Goal: Information Seeking & Learning: Stay updated

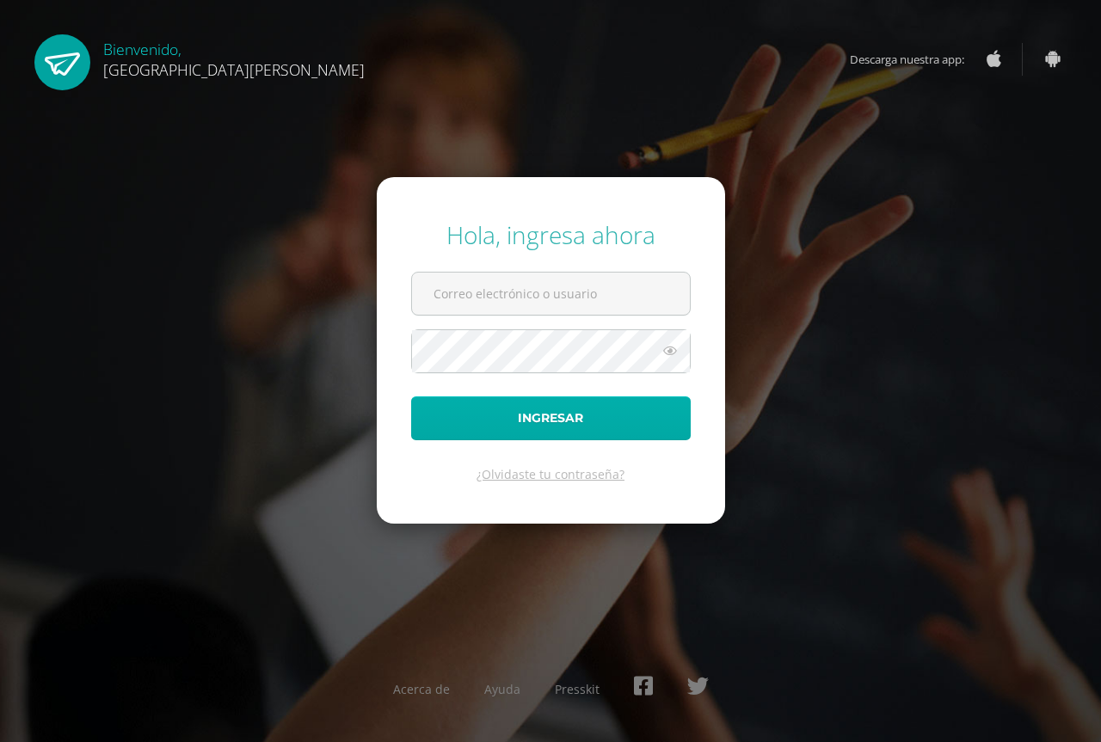
type input "estradamazariegoseugenia@gmail.com"
click at [536, 429] on button "Ingresar" at bounding box center [551, 418] width 280 height 44
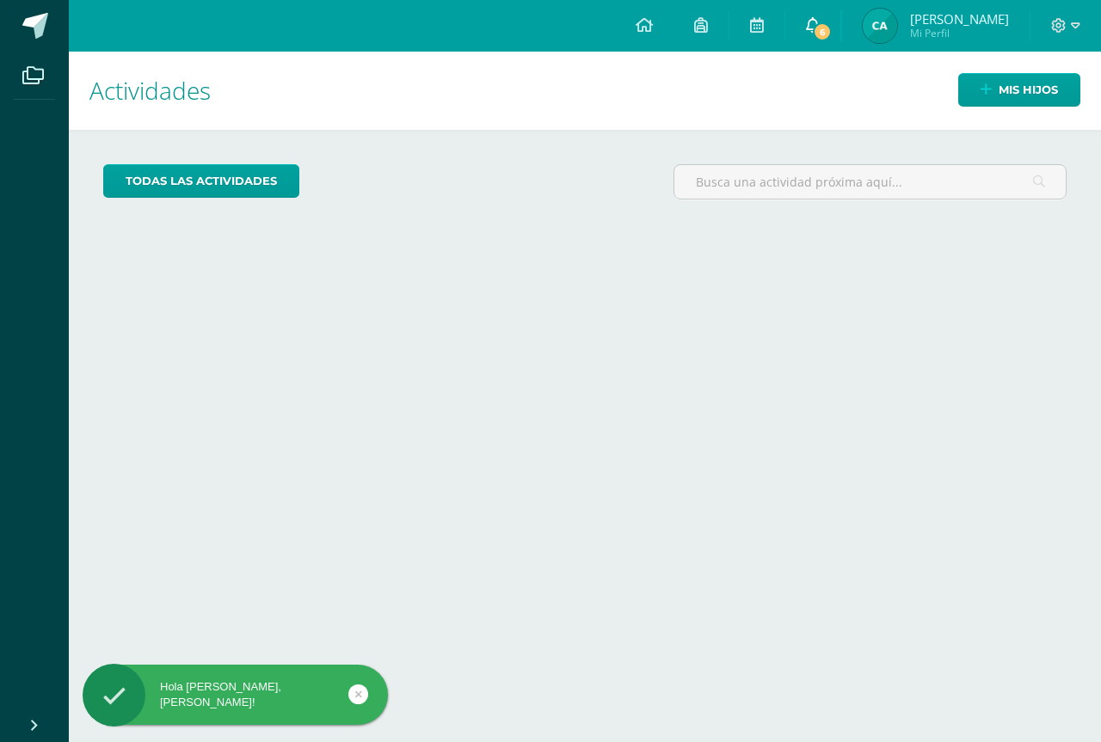
click at [827, 32] on span "6" at bounding box center [822, 31] width 19 height 19
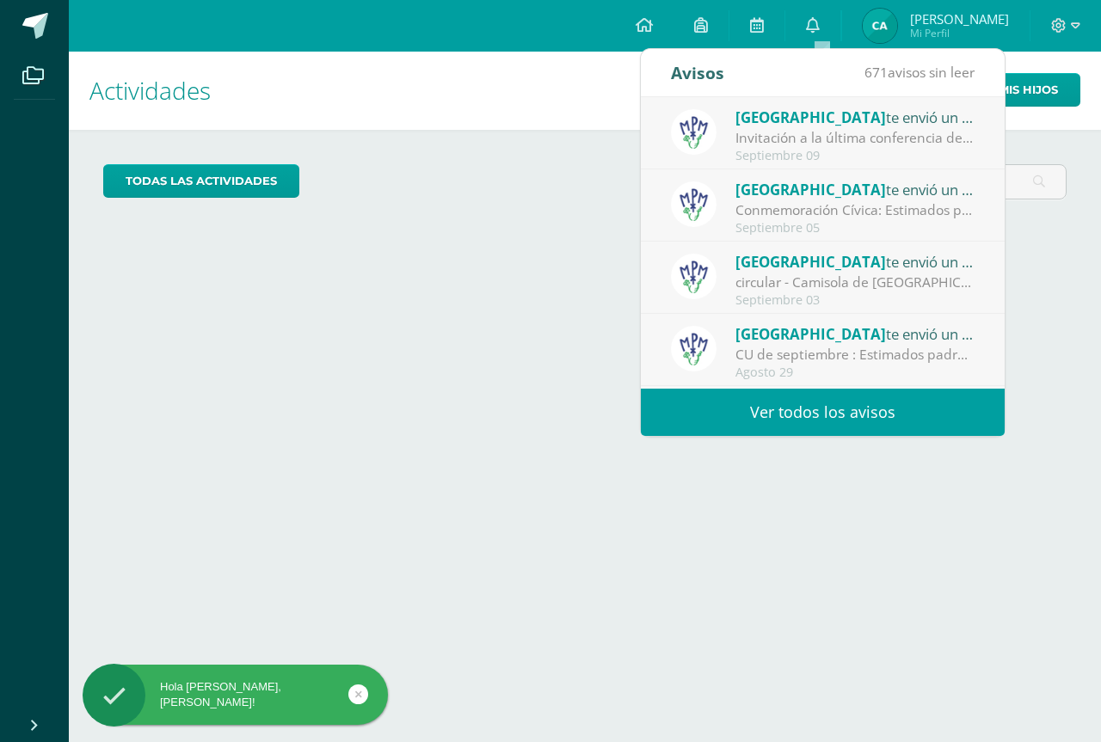
click at [821, 142] on div "Invitación a la última conferencia del año: Estimados padres de familia: Con mu…" at bounding box center [854, 138] width 239 height 20
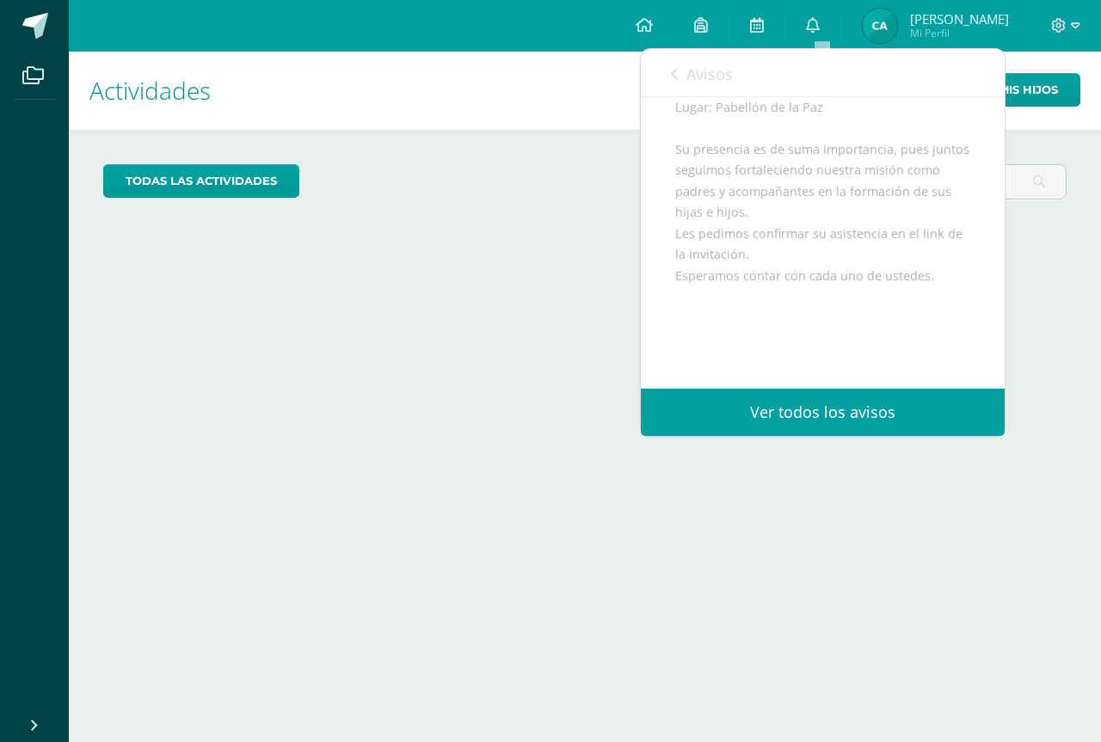
scroll to position [482, 0]
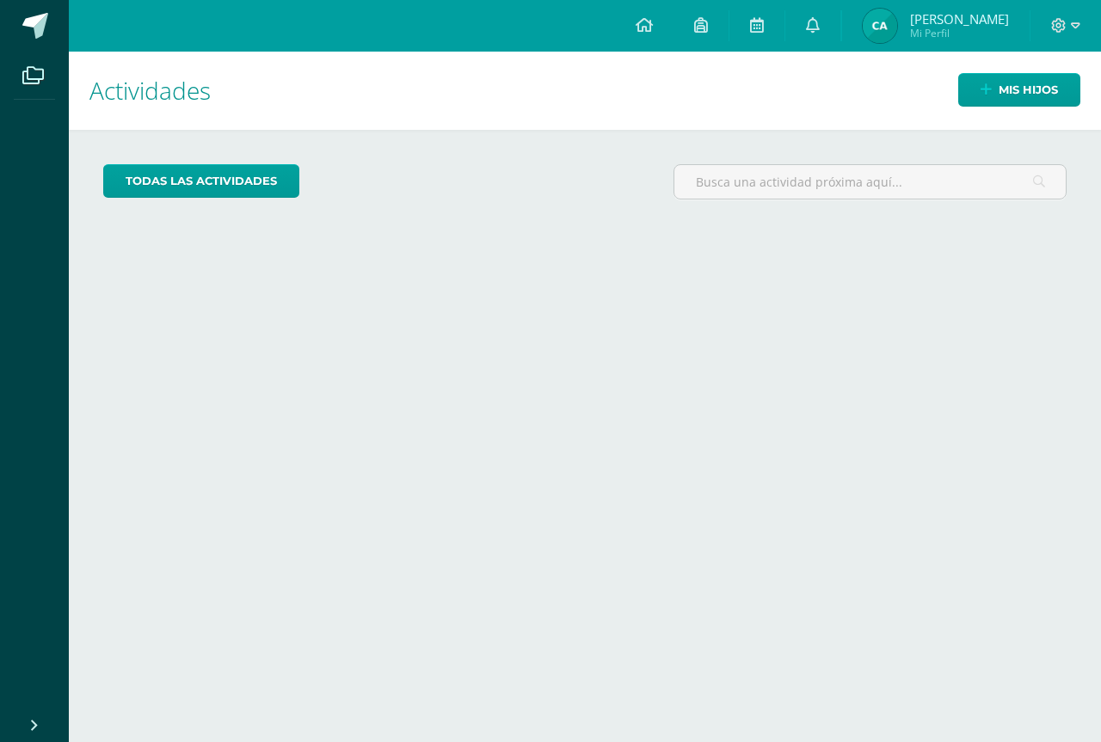
click at [562, 107] on h1 "Actividades" at bounding box center [584, 91] width 991 height 78
click at [831, 28] on link "0" at bounding box center [812, 26] width 55 height 52
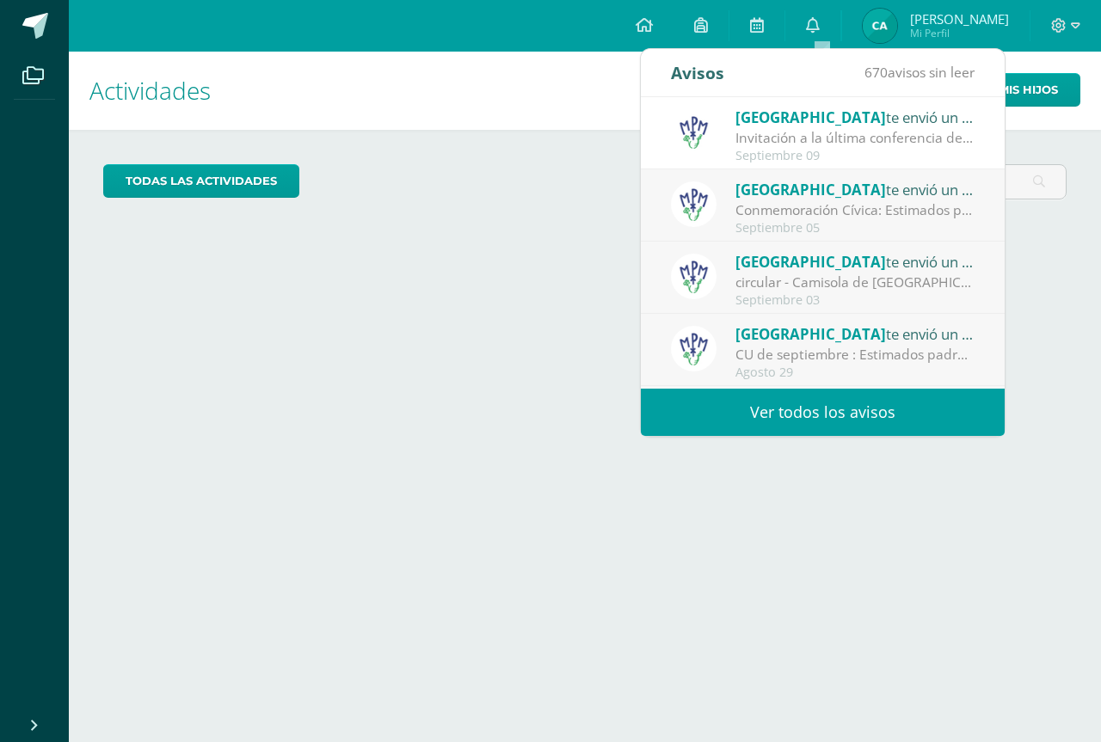
click at [789, 207] on div "Conmemoración Cívica: Estimados padres de familia: Compartimos con ustedes info…" at bounding box center [854, 210] width 239 height 20
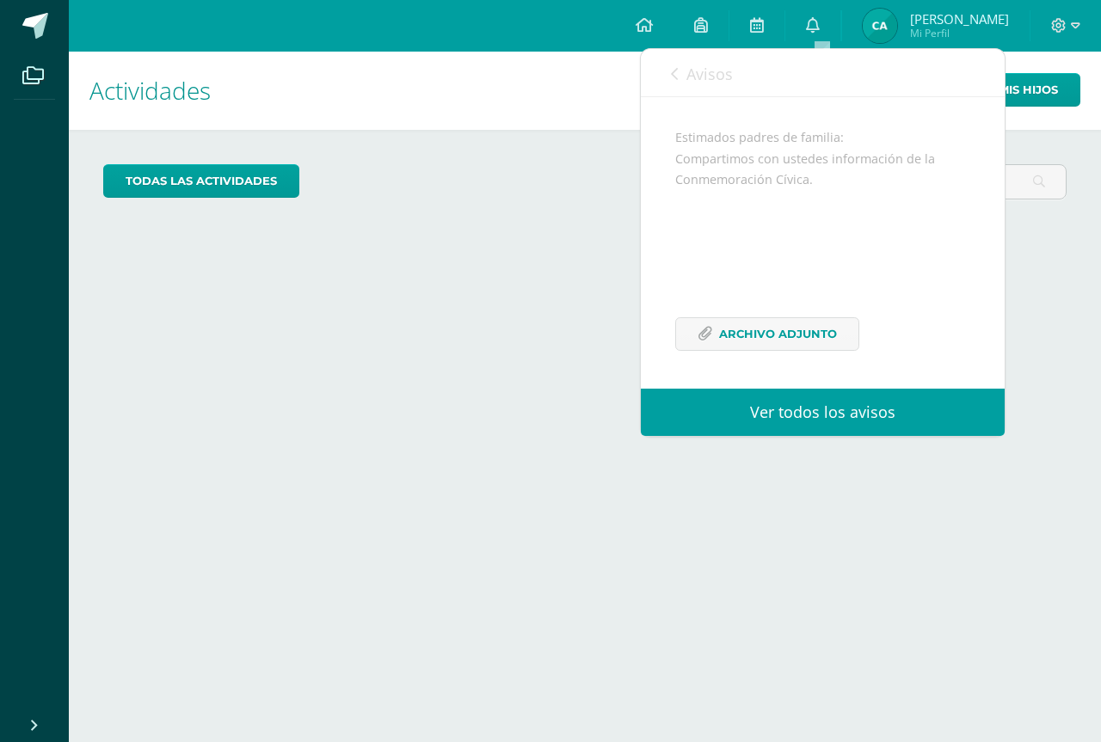
scroll to position [167, 0]
click at [705, 329] on icon at bounding box center [704, 334] width 15 height 15
